Goal: Transaction & Acquisition: Obtain resource

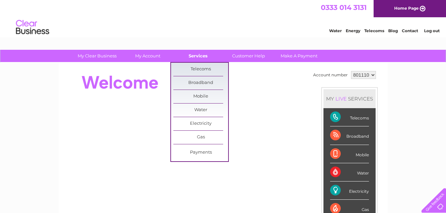
click at [199, 53] on link "Services" at bounding box center [198, 56] width 55 height 12
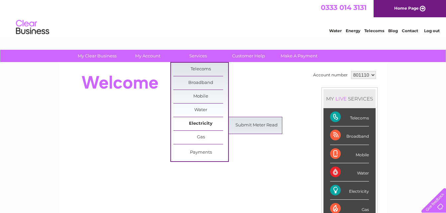
click at [204, 122] on link "Electricity" at bounding box center [200, 123] width 55 height 13
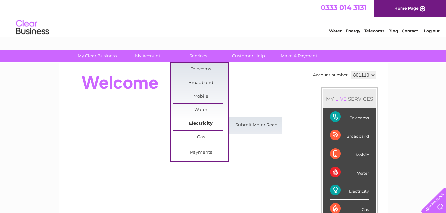
click at [204, 122] on link "Electricity" at bounding box center [200, 123] width 55 height 13
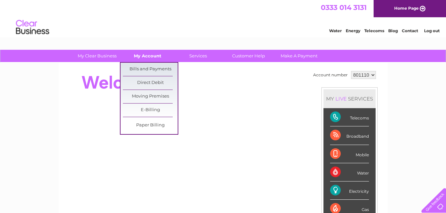
click at [148, 54] on link "My Account" at bounding box center [147, 56] width 55 height 12
click at [151, 67] on link "Bills and Payments" at bounding box center [150, 69] width 55 height 13
click at [151, 69] on link "Bills and Payments" at bounding box center [150, 69] width 55 height 13
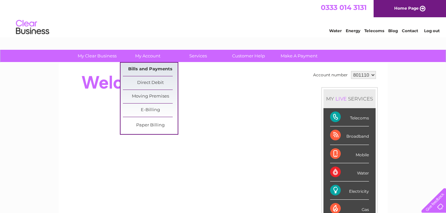
click at [151, 69] on link "Bills and Payments" at bounding box center [150, 69] width 55 height 13
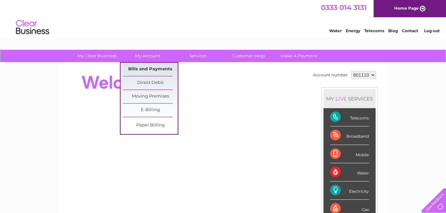
click at [151, 69] on link "Bills and Payments" at bounding box center [150, 69] width 55 height 13
click at [152, 69] on link "Bills and Payments" at bounding box center [150, 69] width 55 height 13
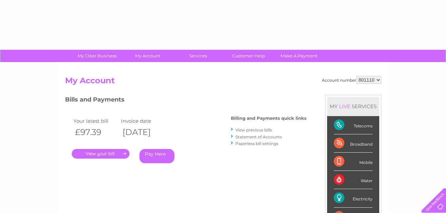
click at [118, 156] on link "." at bounding box center [101, 154] width 58 height 10
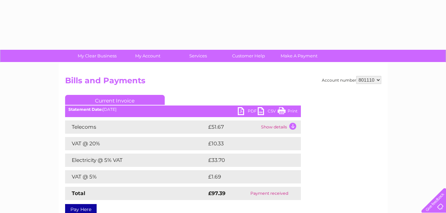
click at [243, 115] on link "PDF" at bounding box center [248, 112] width 20 height 10
click at [242, 113] on link "PDF" at bounding box center [248, 112] width 20 height 10
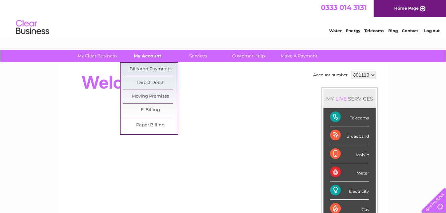
click at [159, 54] on link "My Account" at bounding box center [147, 56] width 55 height 12
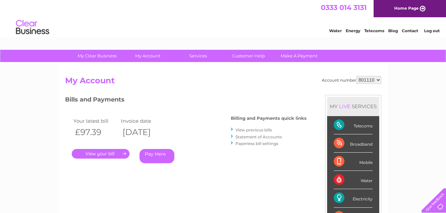
click at [268, 130] on link "View previous bills" at bounding box center [254, 130] width 37 height 5
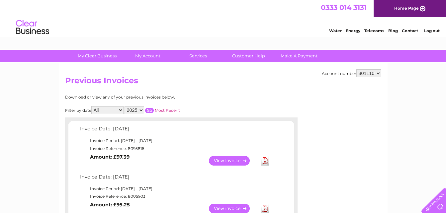
click at [263, 209] on link "Download" at bounding box center [265, 209] width 8 height 10
